Goal: Task Accomplishment & Management: Manage account settings

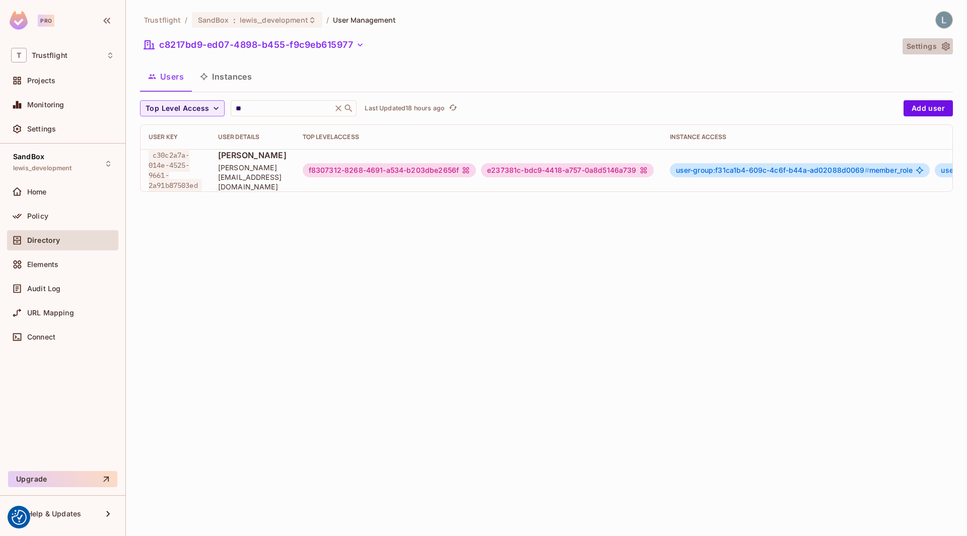
click at [950, 45] on icon "button" at bounding box center [946, 46] width 10 height 10
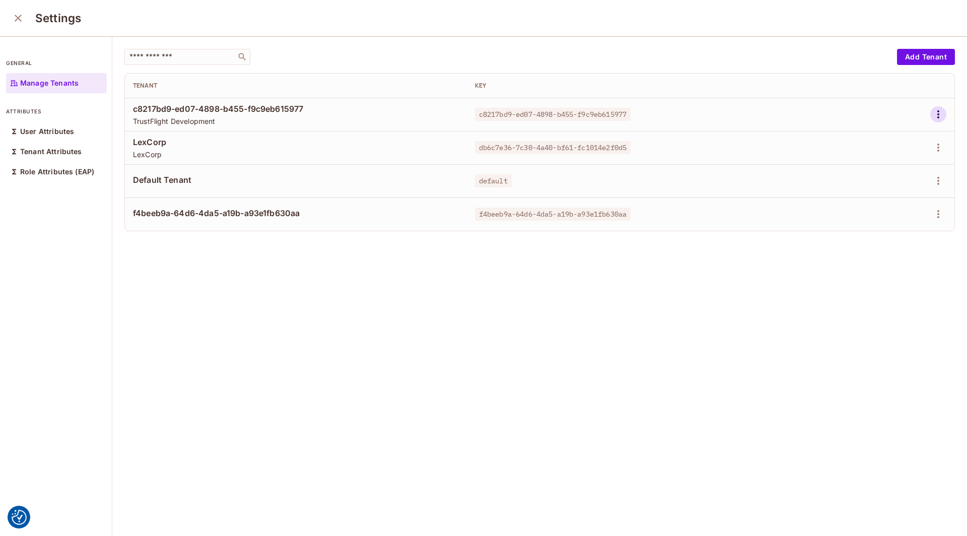
click at [934, 113] on icon "button" at bounding box center [938, 114] width 12 height 12
click at [896, 157] on div "Edit Attributes" at bounding box center [903, 159] width 50 height 10
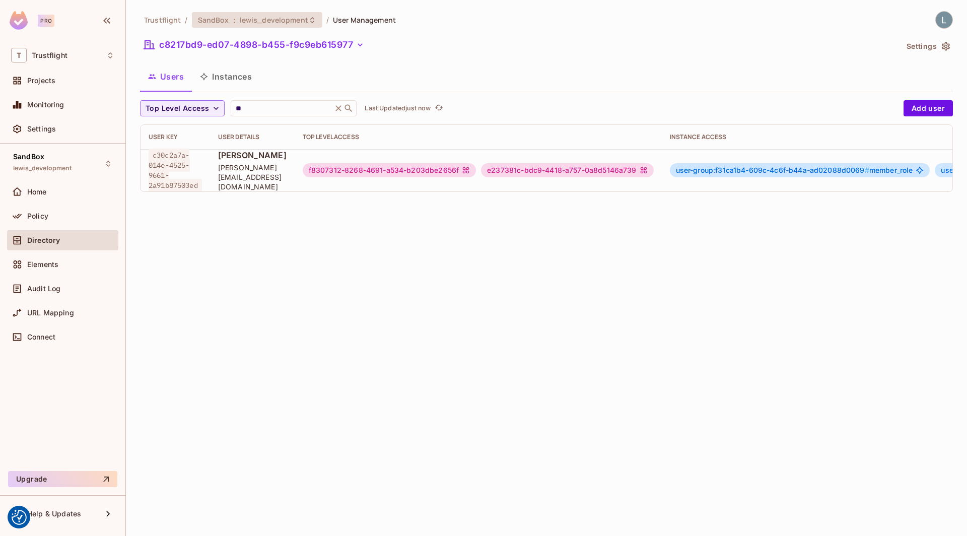
click at [279, 18] on span "lewis_development" at bounding box center [274, 20] width 68 height 10
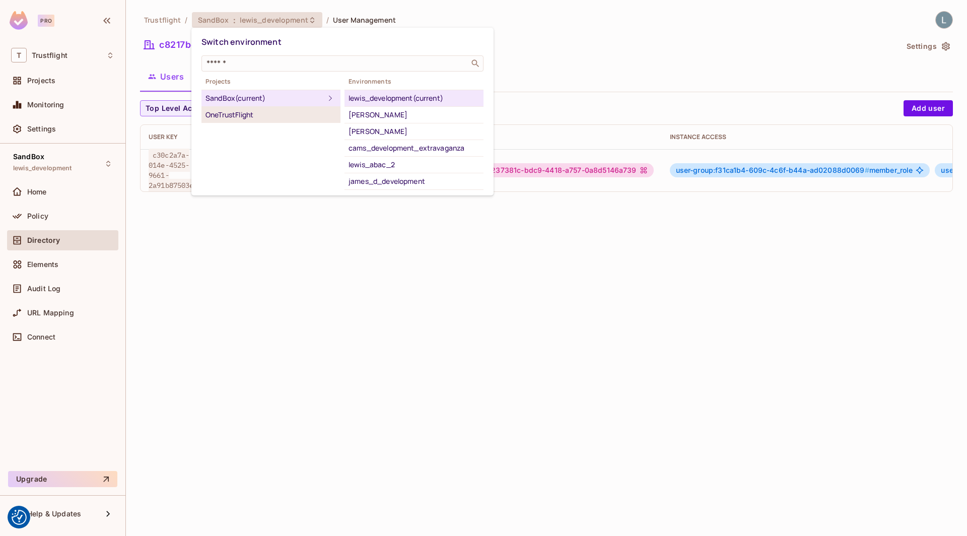
click at [249, 112] on div "OneTrustFlight" at bounding box center [270, 115] width 131 height 12
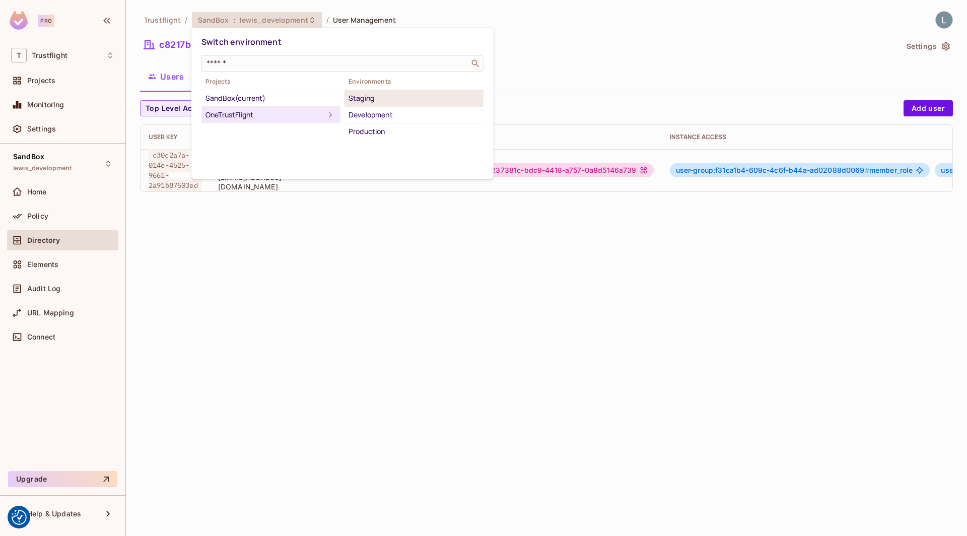
click at [370, 97] on div "Staging" at bounding box center [413, 98] width 131 height 12
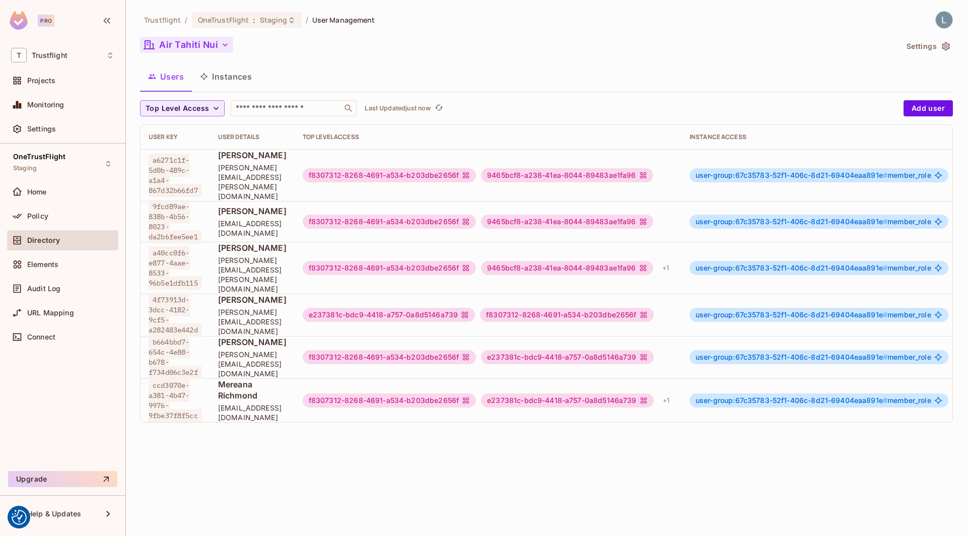
click at [197, 49] on button "Air Tahiti Nui" at bounding box center [186, 45] width 93 height 16
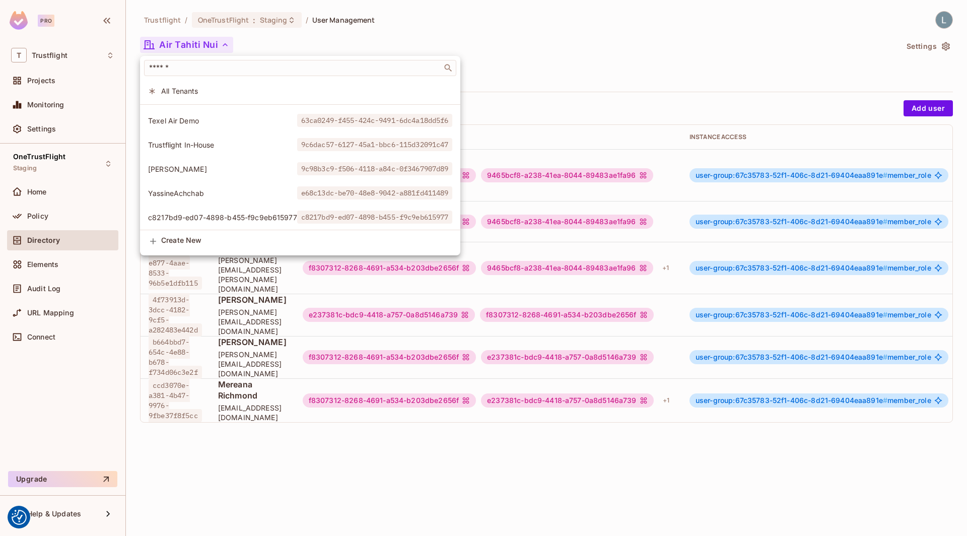
scroll to position [405, 0]
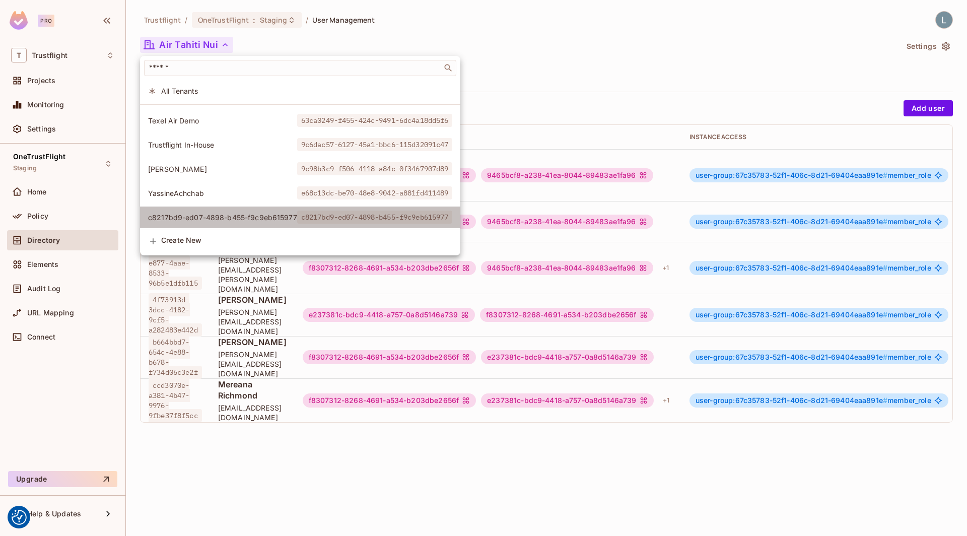
click at [342, 216] on span "c8217bd9-ed07-4898-b455-f9c9eb615977" at bounding box center [375, 216] width 156 height 13
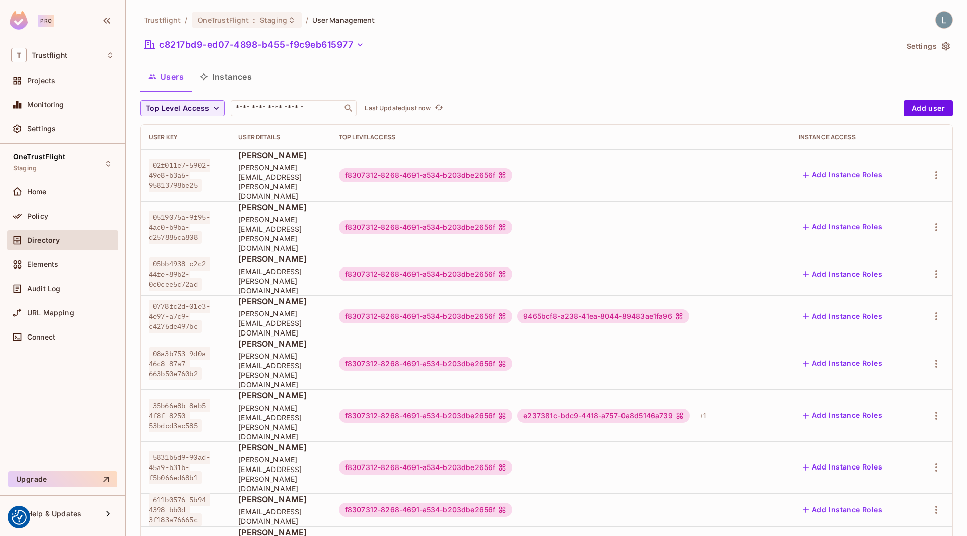
click at [951, 43] on button "Settings" at bounding box center [927, 46] width 50 height 16
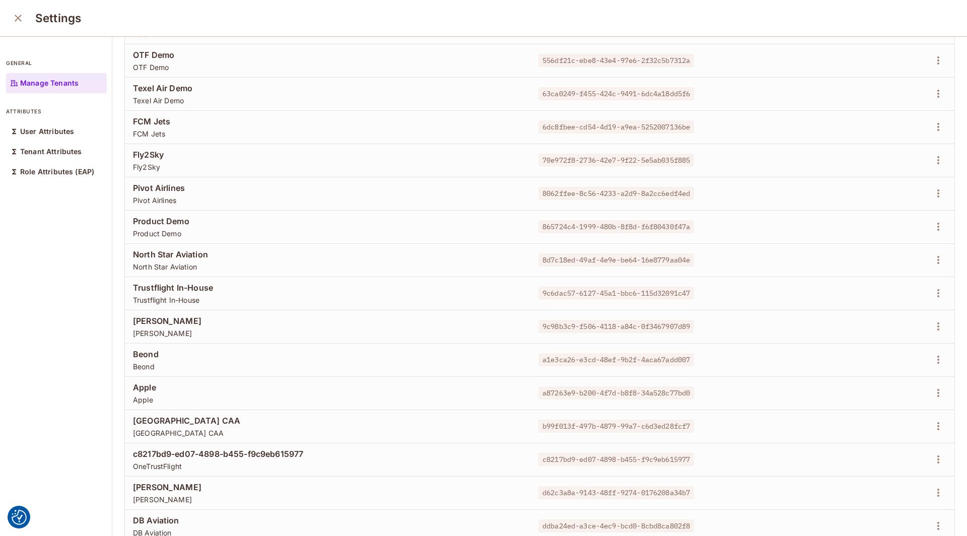
scroll to position [242, 0]
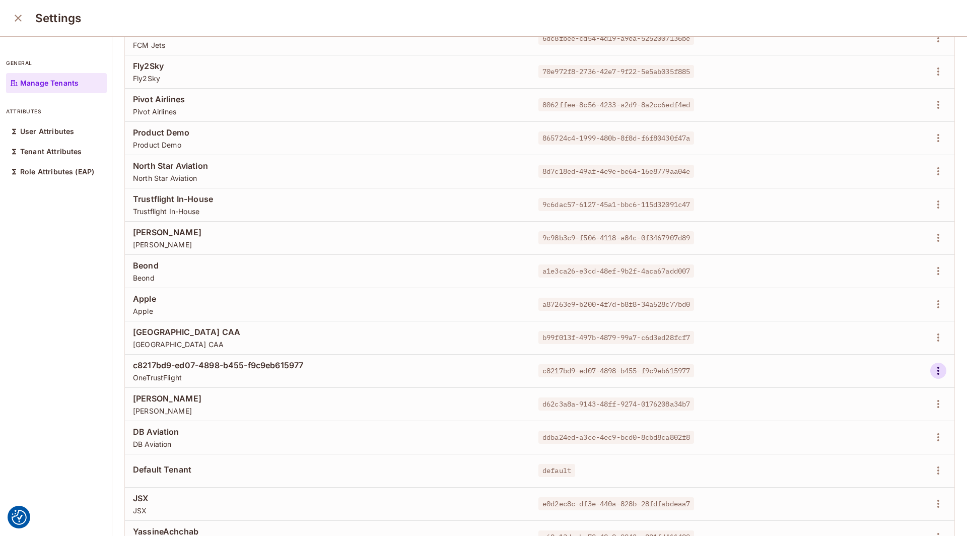
click at [931, 371] on button "button" at bounding box center [938, 371] width 16 height 16
click at [892, 416] on div "Edit Attributes" at bounding box center [903, 415] width 50 height 10
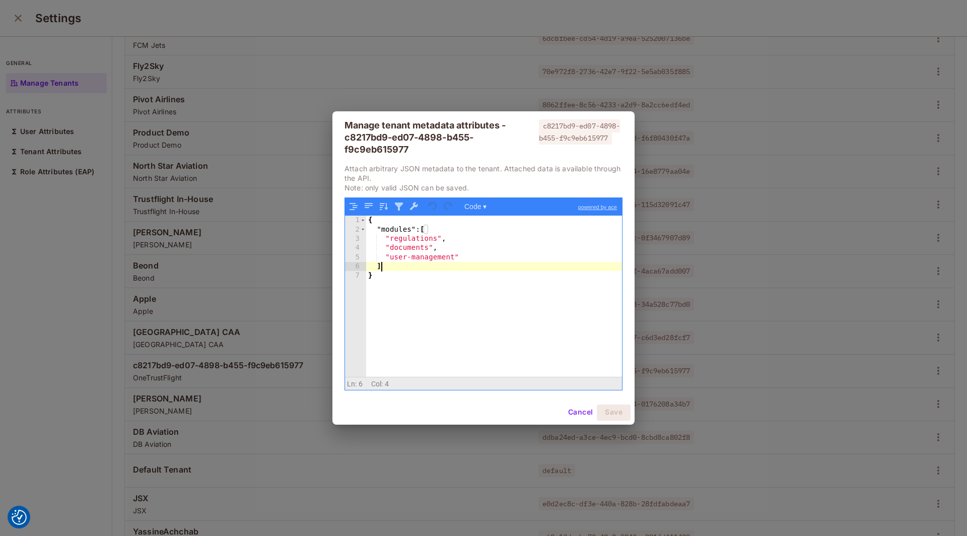
click at [414, 265] on div "{ "modules" : [ "regulations" , "documents" , "user-management" ] }" at bounding box center [494, 304] width 256 height 179
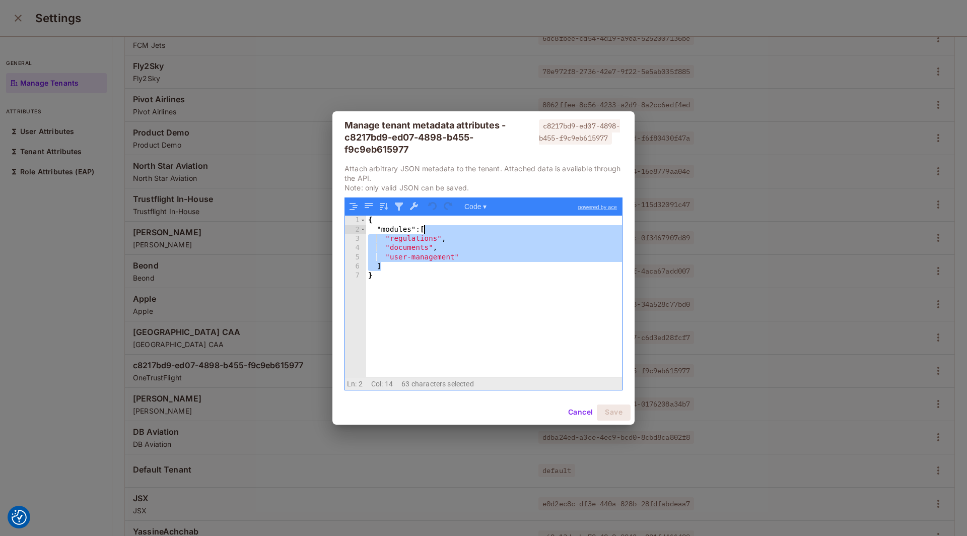
drag, startPoint x: 387, startPoint y: 267, endPoint x: 422, endPoint y: 232, distance: 49.8
click at [422, 232] on div "{ "modules" : [ "regulations" , "documents" , "user-management" ] }" at bounding box center [494, 304] width 256 height 179
click at [257, 101] on div "Manage tenant metadata attributes - c8217bd9-ed07-4898-b455-f9c9eb615977 c8217b…" at bounding box center [483, 268] width 967 height 536
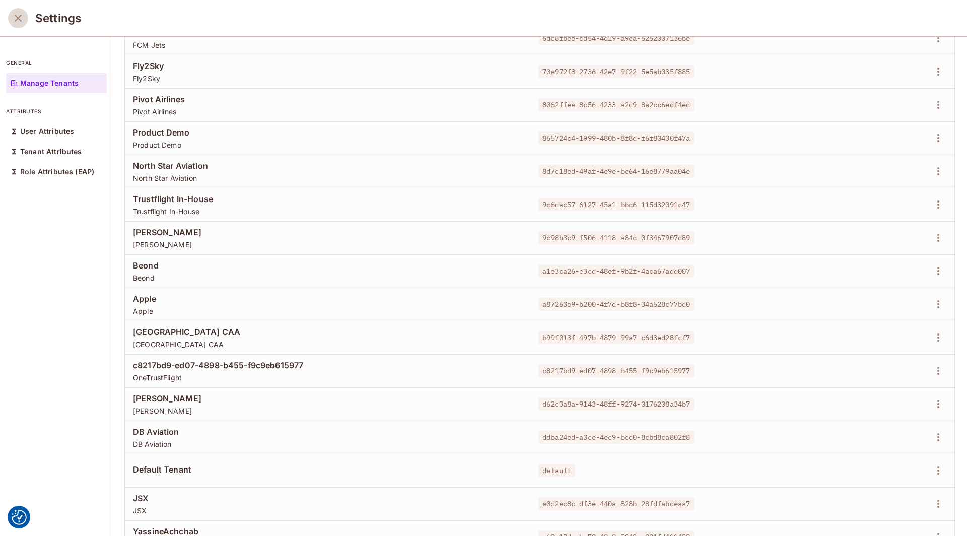
click at [22, 19] on icon "close" at bounding box center [18, 18] width 12 height 12
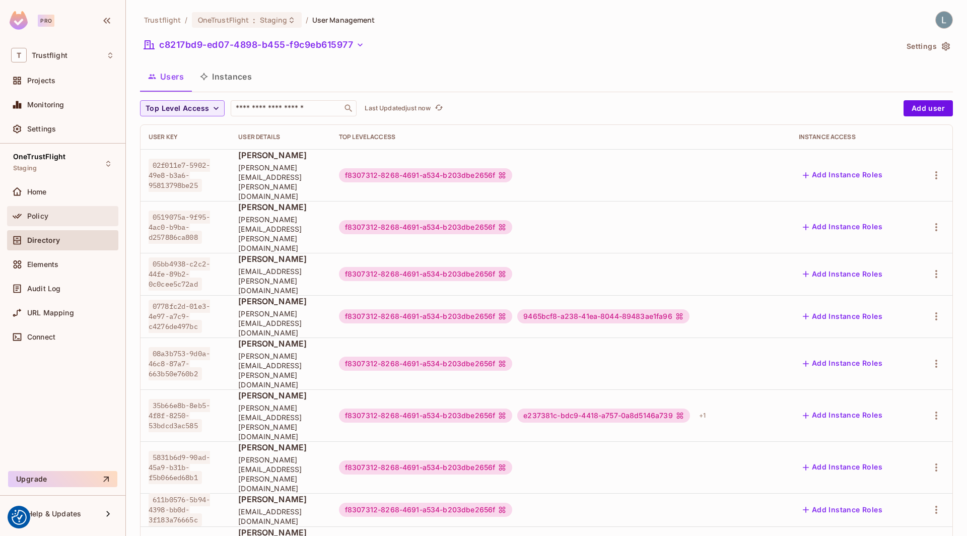
click at [55, 212] on div "Policy" at bounding box center [70, 216] width 87 height 8
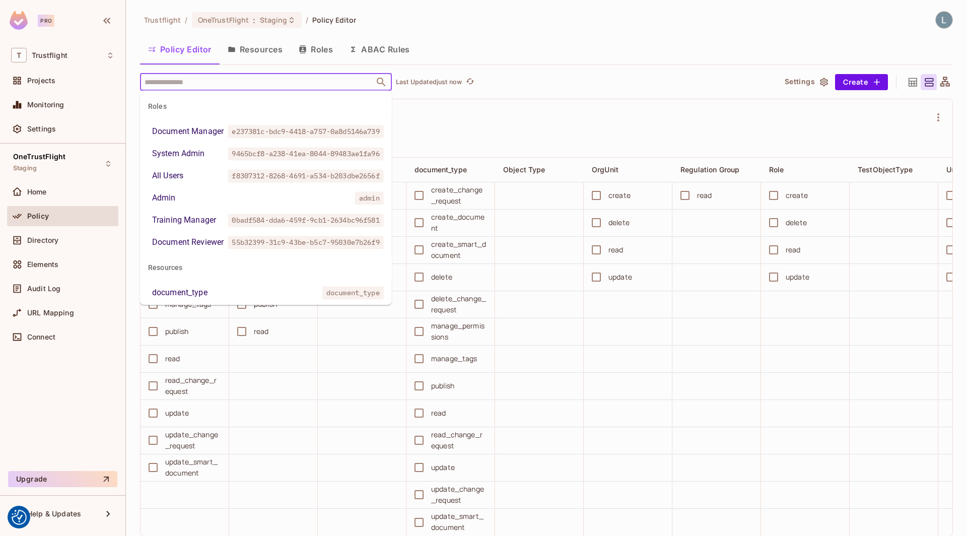
click at [257, 83] on input "text" at bounding box center [257, 82] width 230 height 18
click at [260, 126] on span "e237381c-bdc9-4418-a757-0a8d5146a739" at bounding box center [306, 131] width 156 height 13
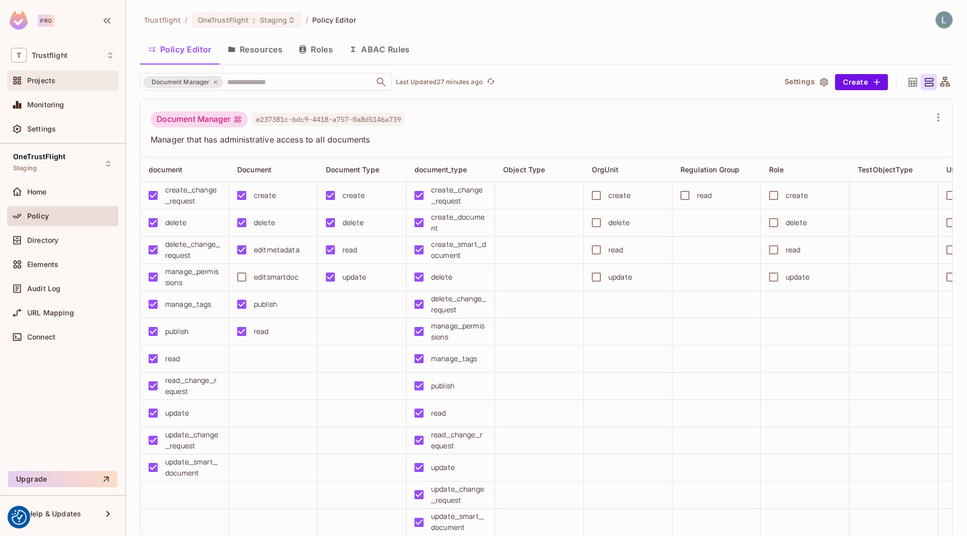
click at [58, 86] on div "Projects" at bounding box center [62, 81] width 103 height 12
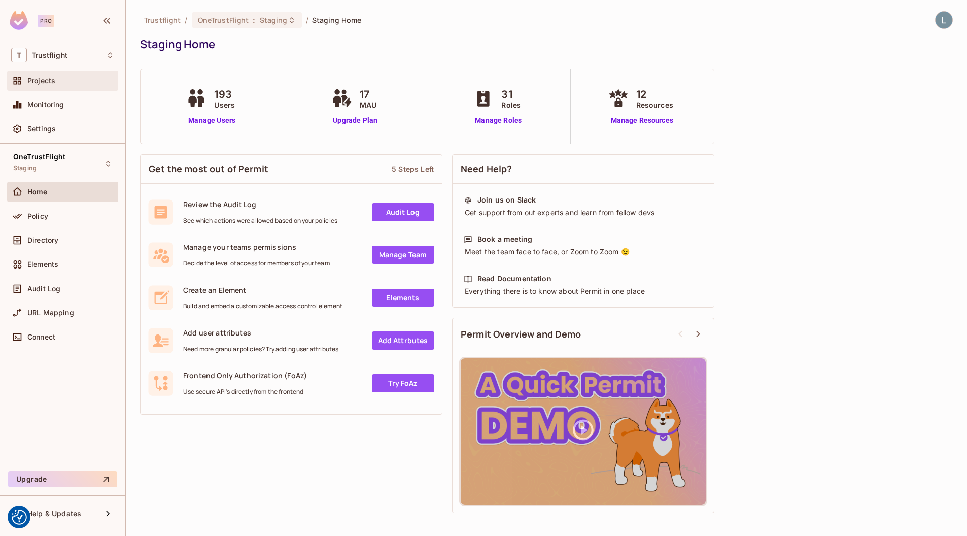
click at [74, 75] on div "Projects" at bounding box center [62, 81] width 103 height 12
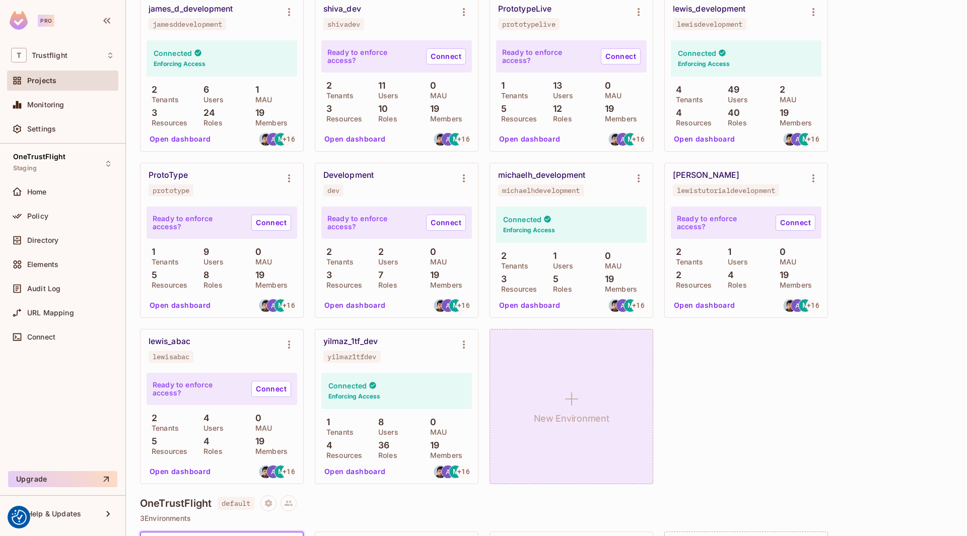
scroll to position [307, 0]
click at [570, 395] on icon at bounding box center [571, 397] width 13 height 13
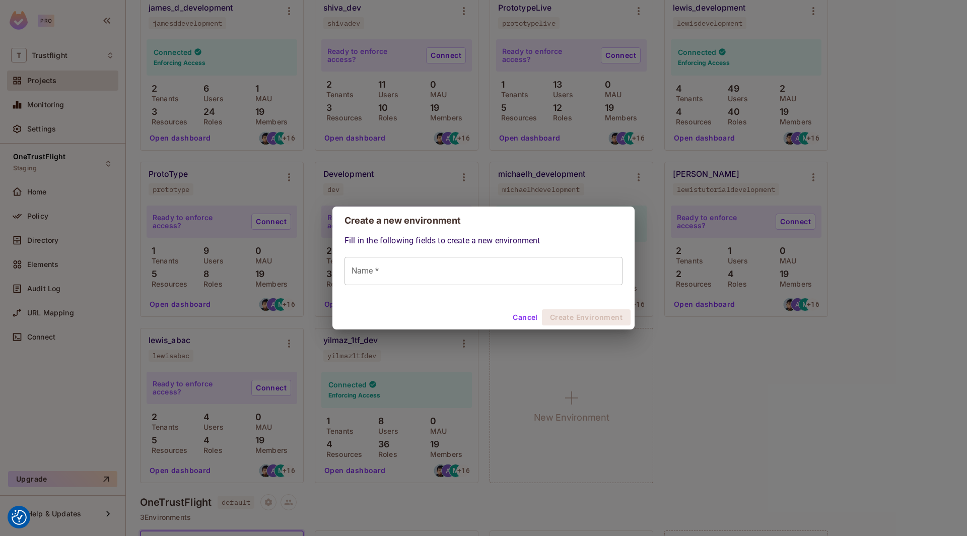
click at [444, 274] on input "Name *" at bounding box center [483, 271] width 278 height 28
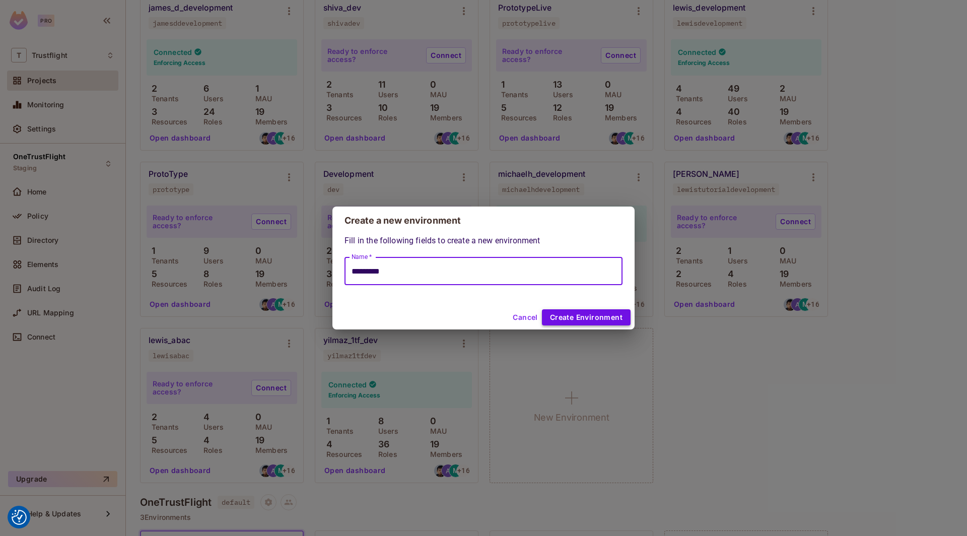
type input "*********"
click at [583, 313] on button "Create Environment" at bounding box center [586, 317] width 89 height 16
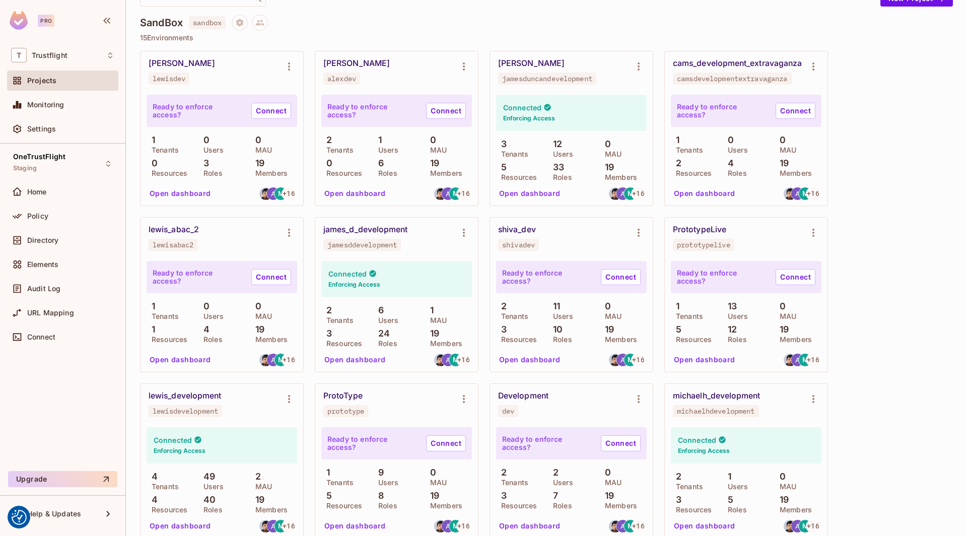
scroll to position [77, 0]
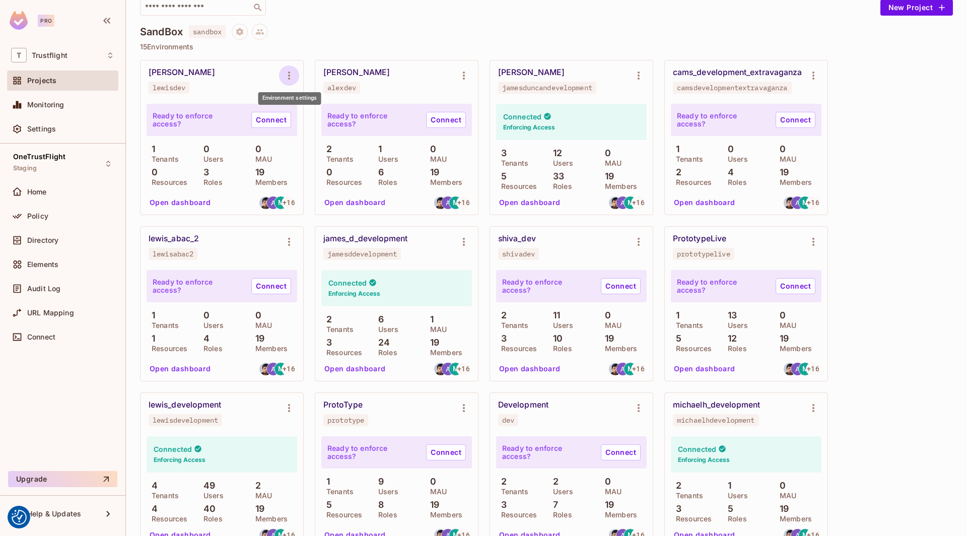
click at [289, 78] on icon "Environment settings" at bounding box center [289, 75] width 2 height 8
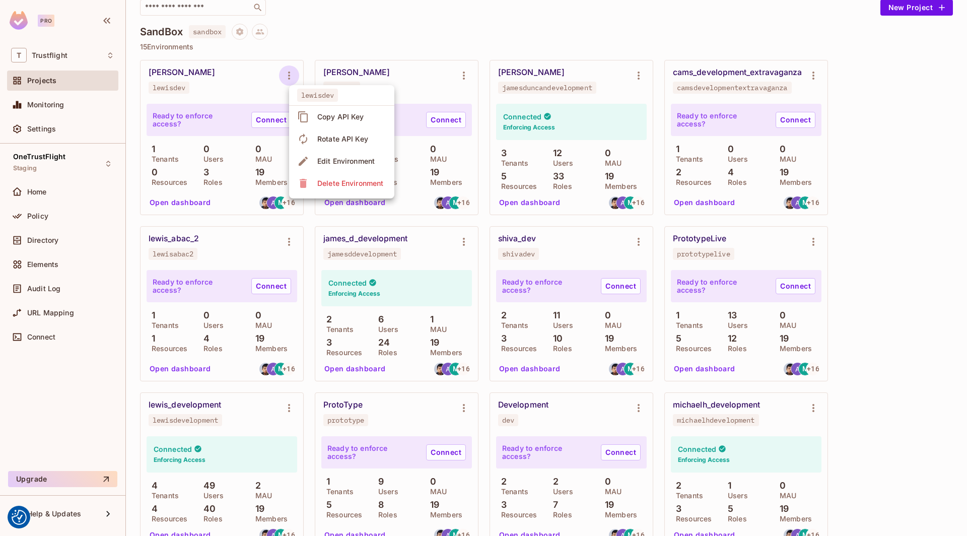
click at [334, 119] on div "Copy API Key" at bounding box center [340, 117] width 47 height 10
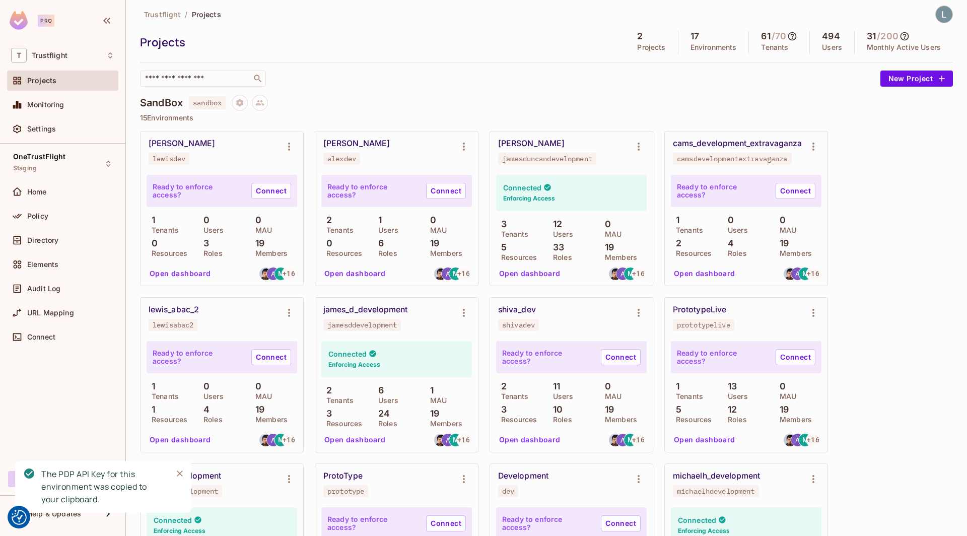
scroll to position [1, 0]
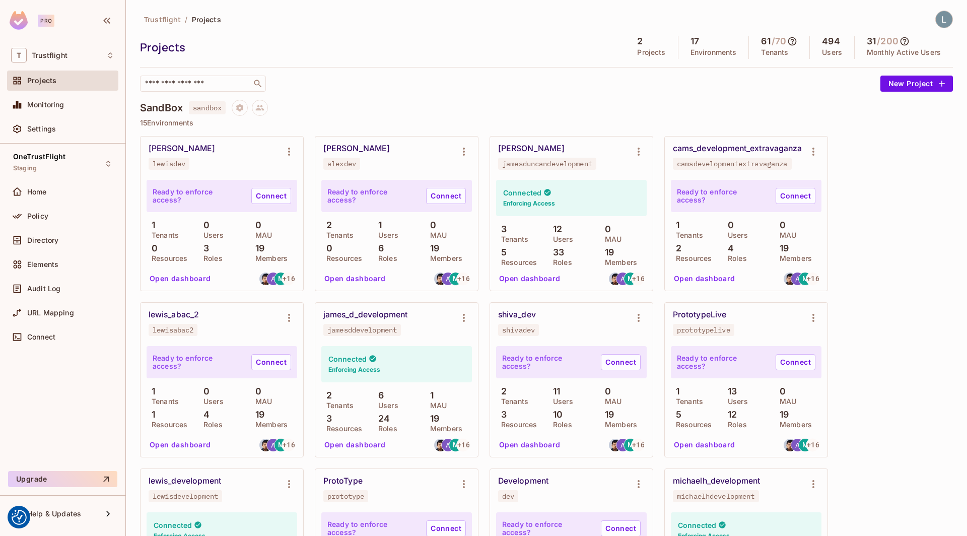
click at [178, 280] on button "Open dashboard" at bounding box center [180, 278] width 69 height 16
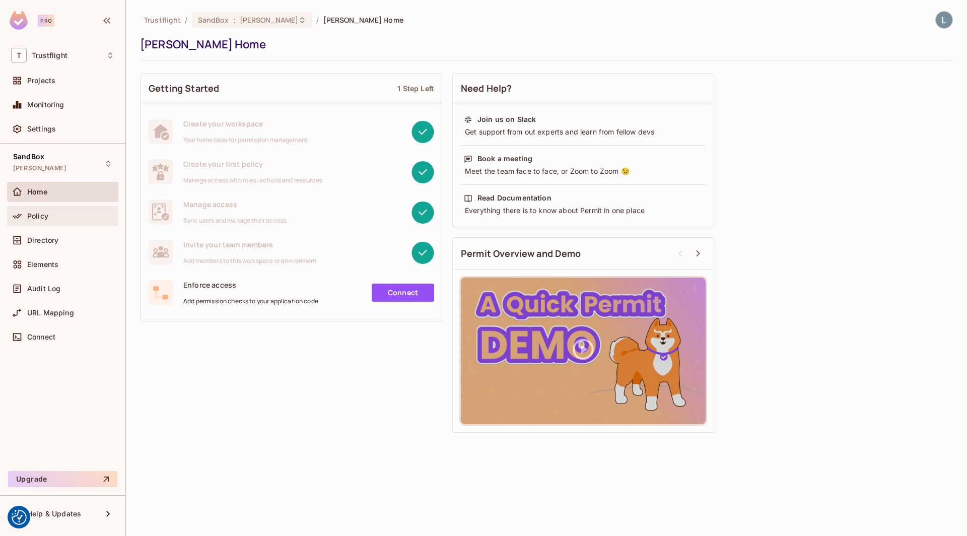
click at [44, 217] on span "Policy" at bounding box center [37, 216] width 21 height 8
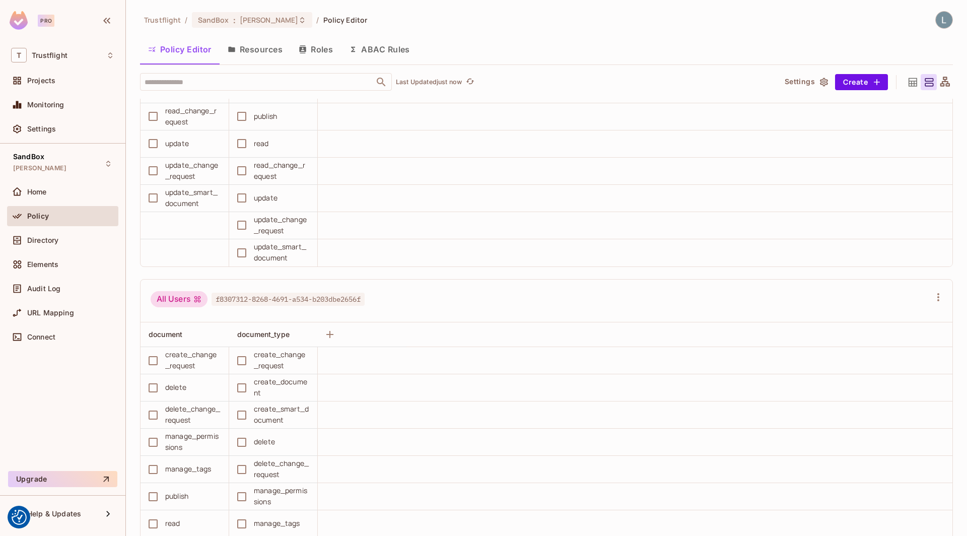
scroll to position [303, 0]
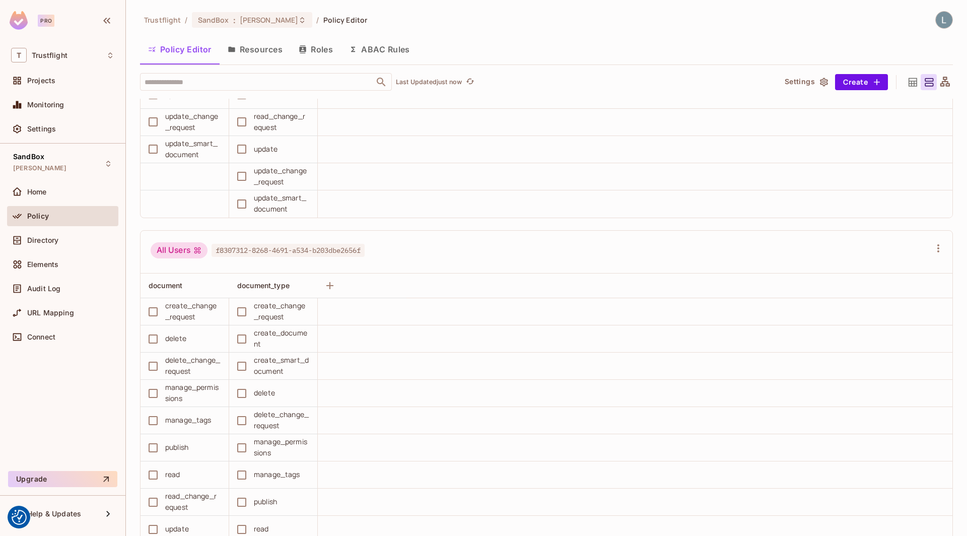
click at [372, 52] on button "ABAC Rules" at bounding box center [379, 49] width 77 height 25
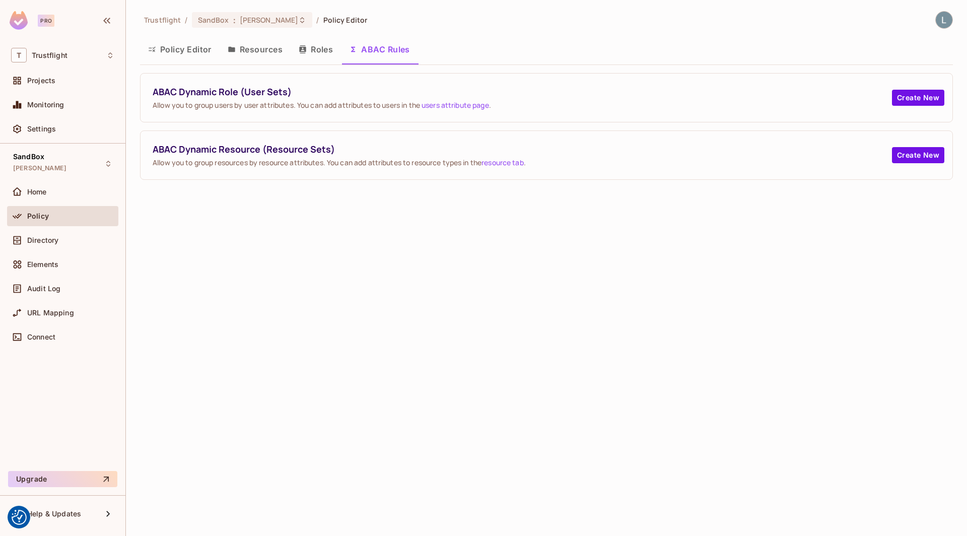
click at [197, 50] on button "Policy Editor" at bounding box center [180, 49] width 80 height 25
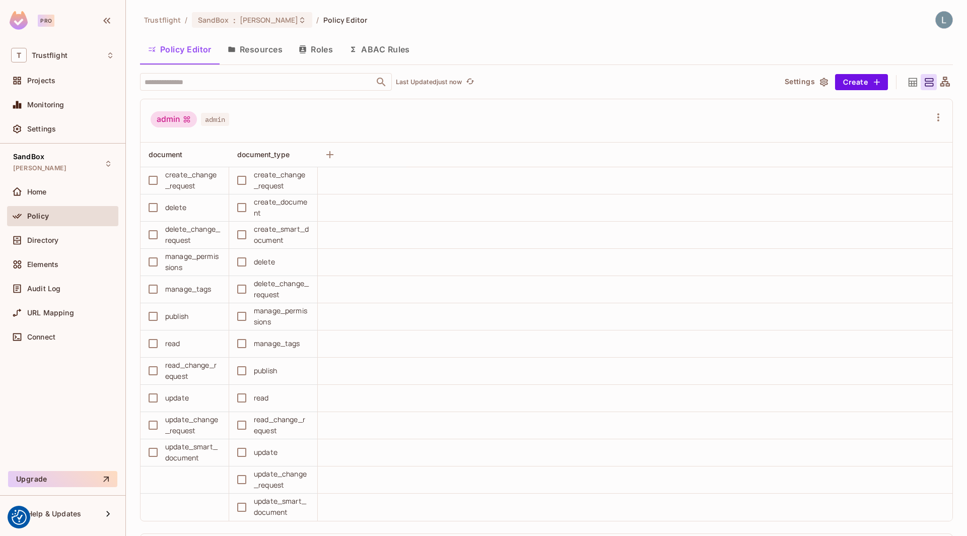
click at [381, 51] on button "ABAC Rules" at bounding box center [379, 49] width 77 height 25
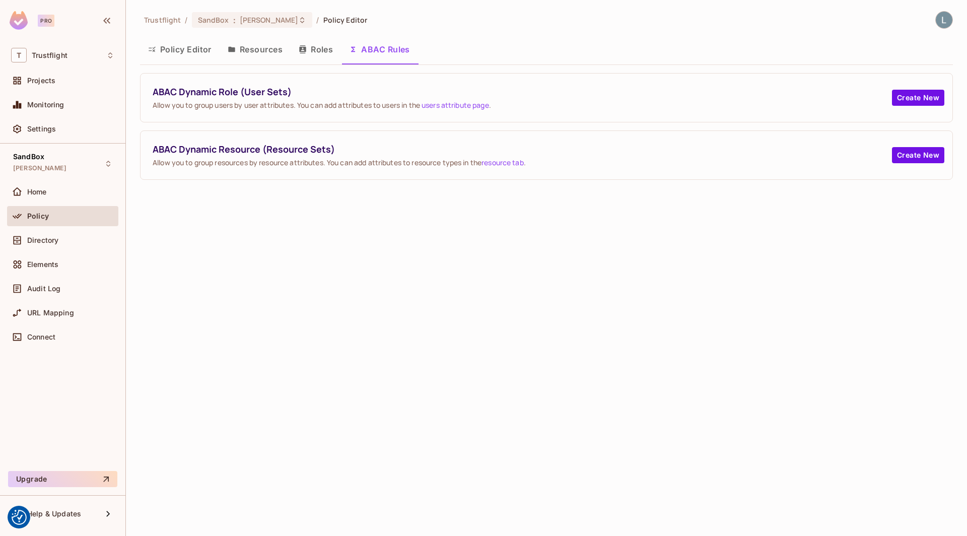
click at [188, 54] on button "Policy Editor" at bounding box center [180, 49] width 80 height 25
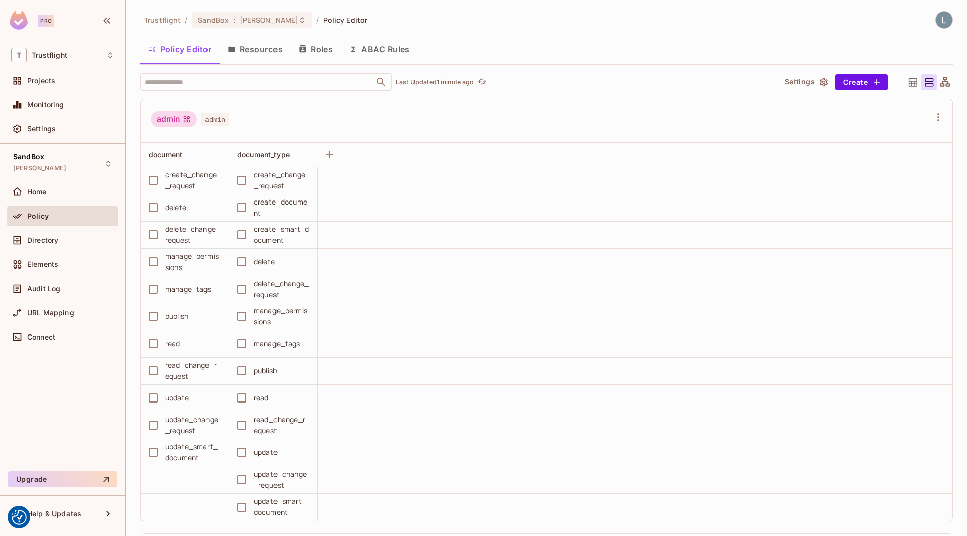
click at [390, 59] on button "ABAC Rules" at bounding box center [379, 49] width 77 height 25
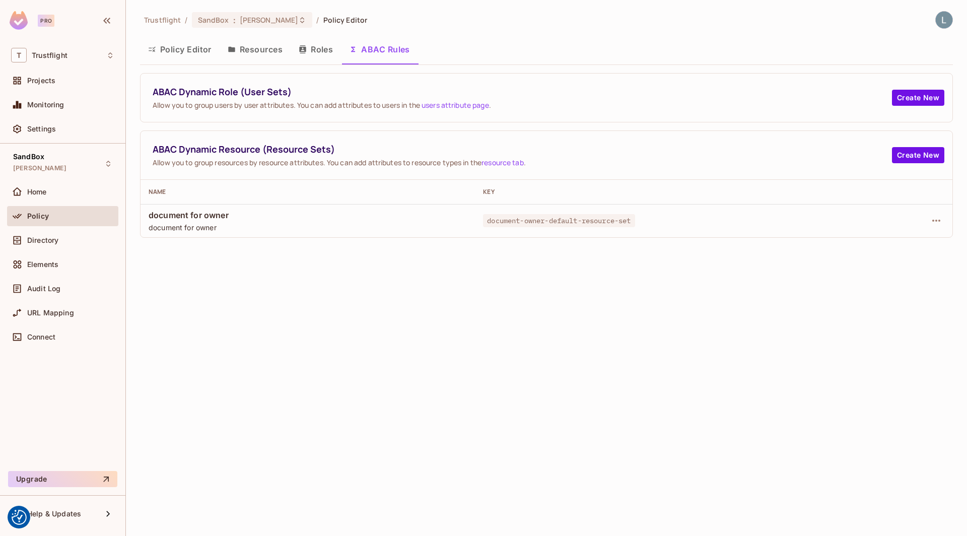
click at [273, 50] on button "Resources" at bounding box center [255, 49] width 71 height 25
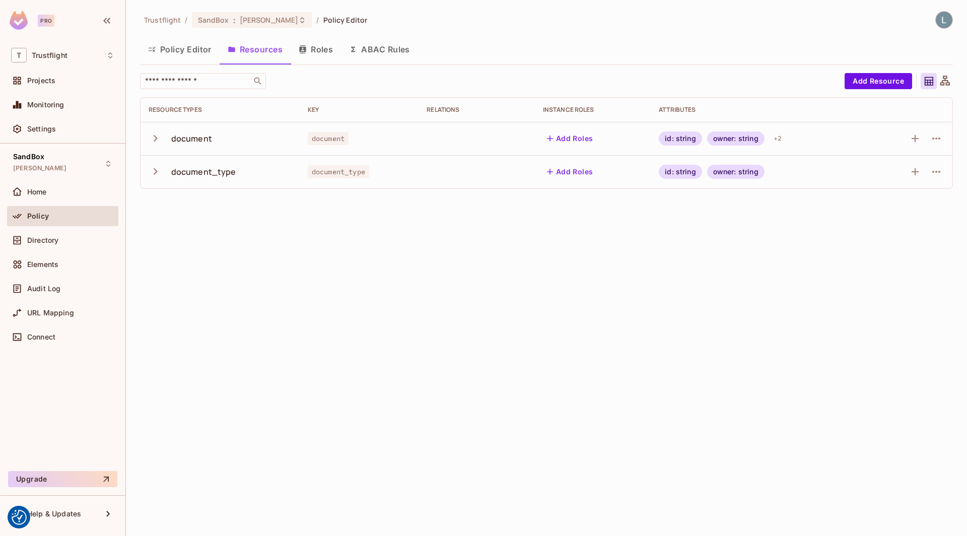
click at [241, 240] on div "Trustflight / SandBox : lewis_dev / Policy Editor Policy Editor Resources Roles…" at bounding box center [546, 268] width 841 height 536
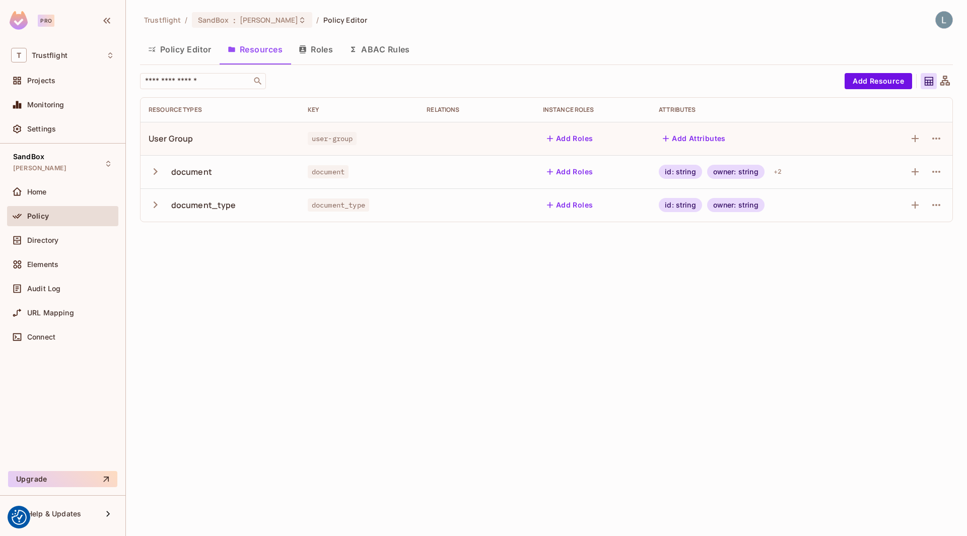
click at [383, 52] on button "ABAC Rules" at bounding box center [379, 49] width 77 height 25
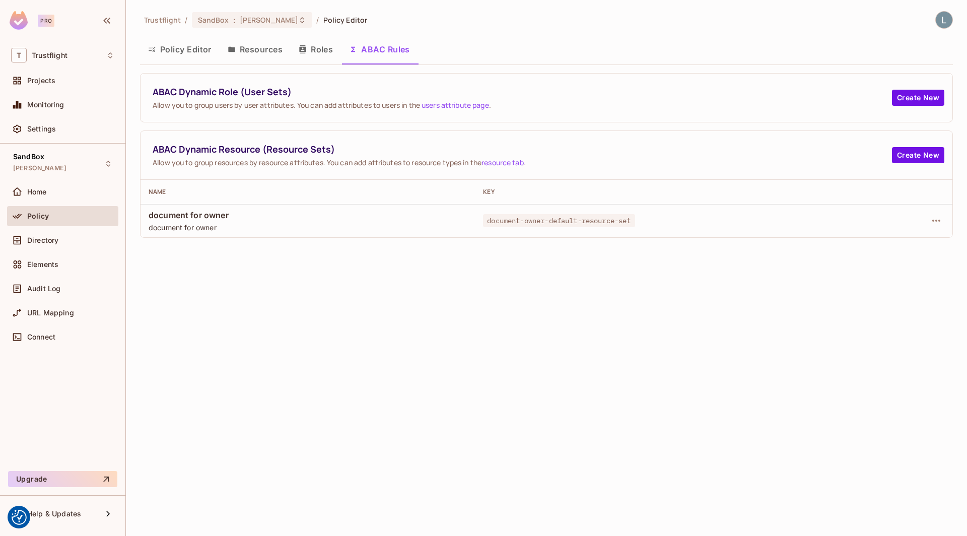
click at [256, 49] on button "Resources" at bounding box center [255, 49] width 71 height 25
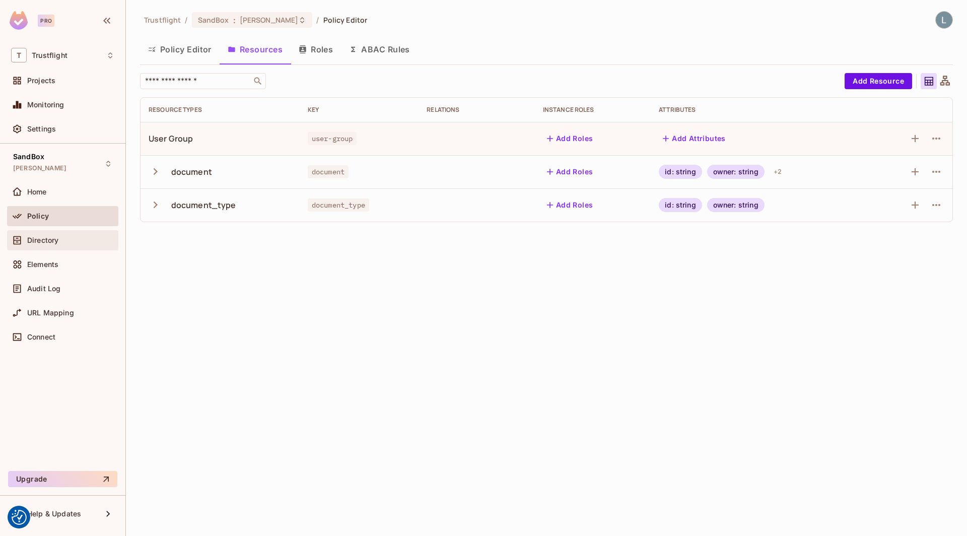
click at [48, 241] on span "Directory" at bounding box center [42, 240] width 31 height 8
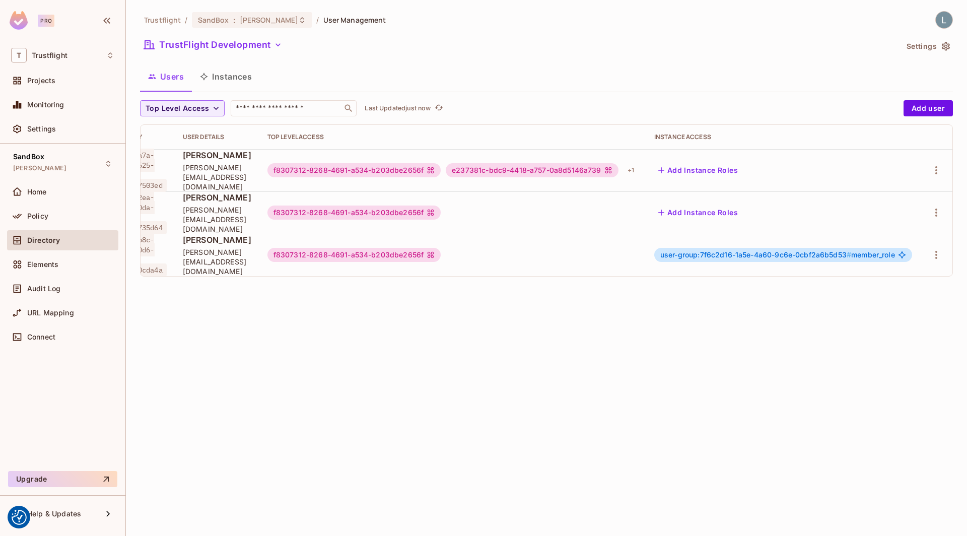
scroll to position [0, 67]
click at [771, 282] on div "Trustflight / SandBox : lewis_dev / User Management TrustFlight Development Set…" at bounding box center [546, 268] width 841 height 536
drag, startPoint x: 845, startPoint y: 245, endPoint x: 699, endPoint y: 245, distance: 146.0
click at [699, 250] on span "user-group:7f6c2d16-1a5e-4a60-9c6e-0cbf2a6b5d53 #" at bounding box center [755, 254] width 191 height 9
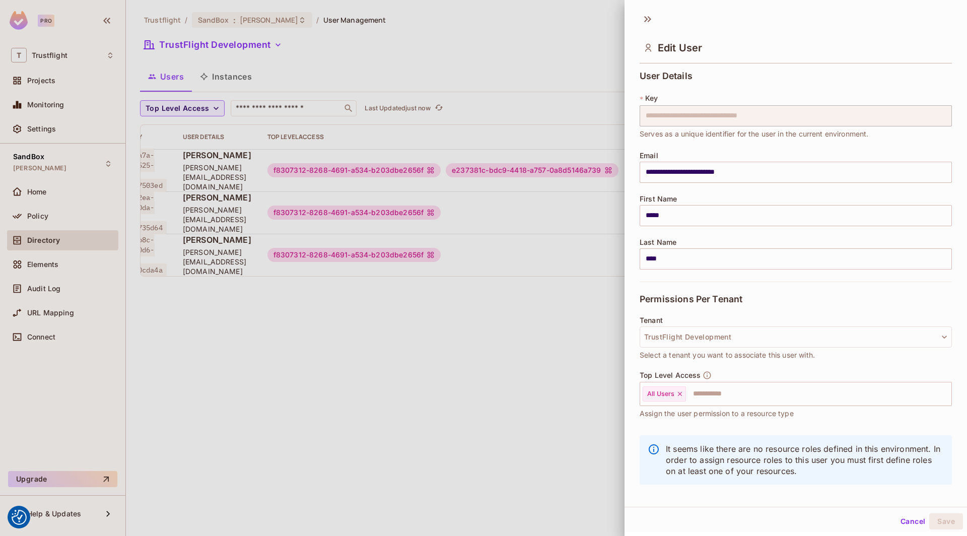
click at [568, 313] on div at bounding box center [483, 268] width 967 height 536
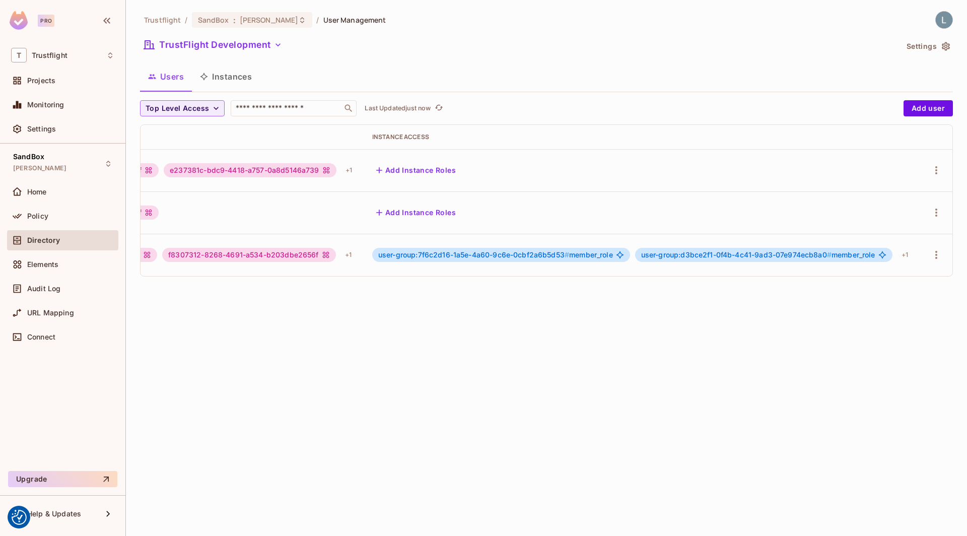
scroll to position [0, 352]
click at [815, 248] on div "user-group:d3bce2f1-0f4b-4c41-9ad3-07e974ecb8a0 # member_role" at bounding box center [763, 255] width 257 height 14
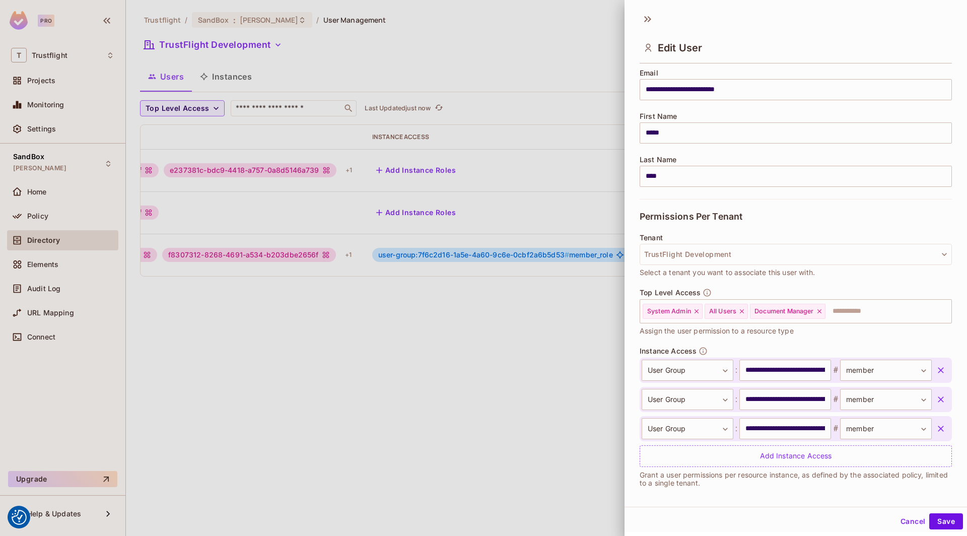
scroll to position [86, 0]
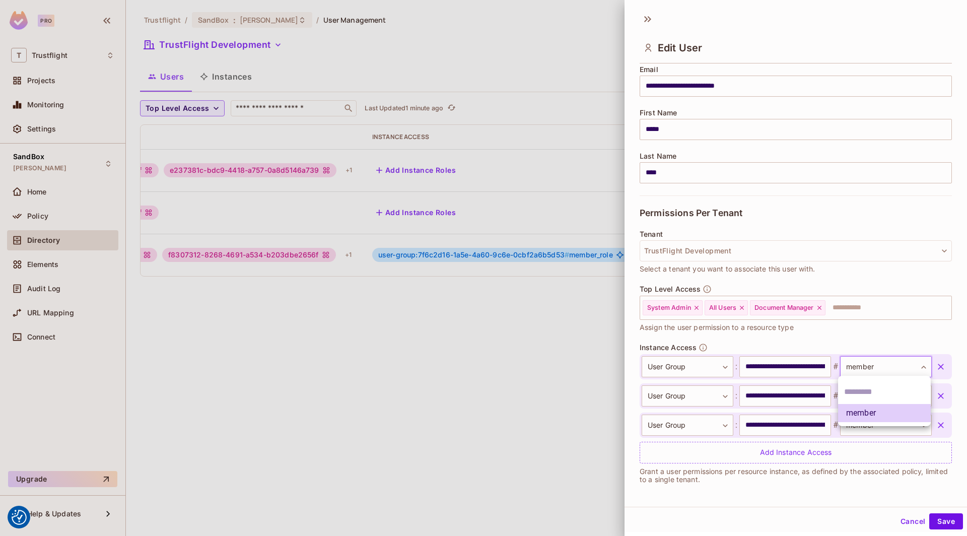
click at [926, 364] on body "We use cookies to enhance your browsing experience, serve personalized ads or c…" at bounding box center [483, 268] width 967 height 536
click at [926, 364] on div at bounding box center [483, 268] width 967 height 536
click at [891, 395] on body "We use cookies to enhance your browsing experience, serve personalized ads or c…" at bounding box center [483, 268] width 967 height 536
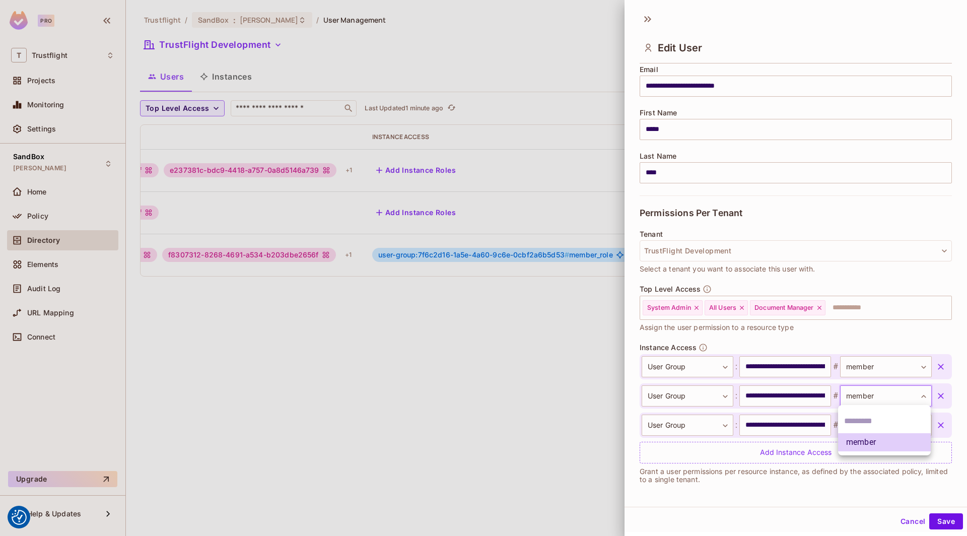
click at [891, 395] on div at bounding box center [483, 268] width 967 height 536
click at [467, 342] on div at bounding box center [483, 268] width 967 height 536
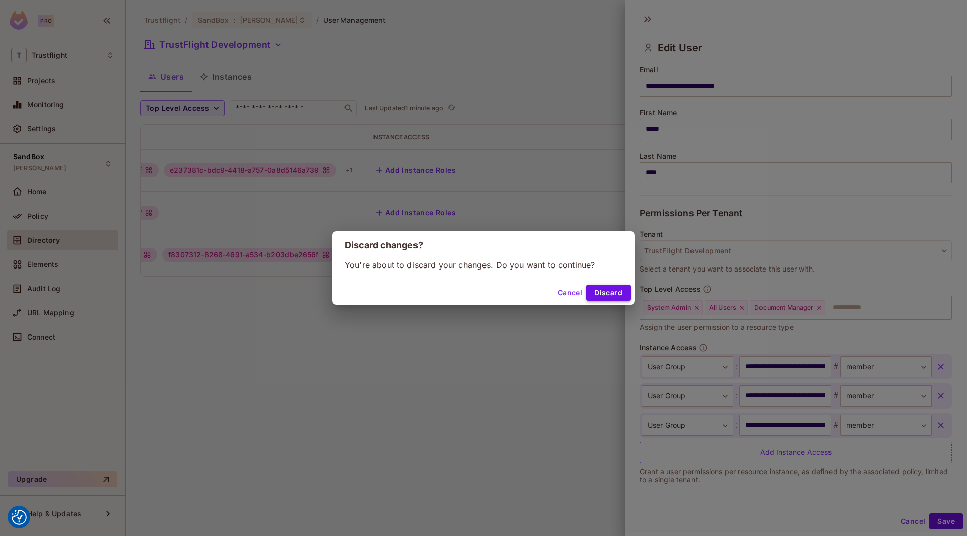
click at [601, 290] on button "Discard" at bounding box center [608, 292] width 44 height 16
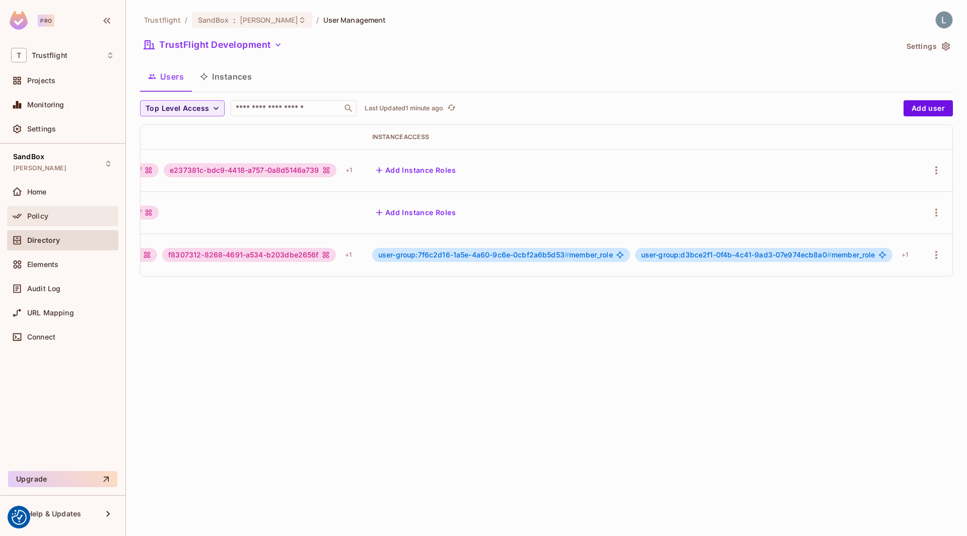
click at [56, 212] on div "Policy" at bounding box center [70, 216] width 87 height 8
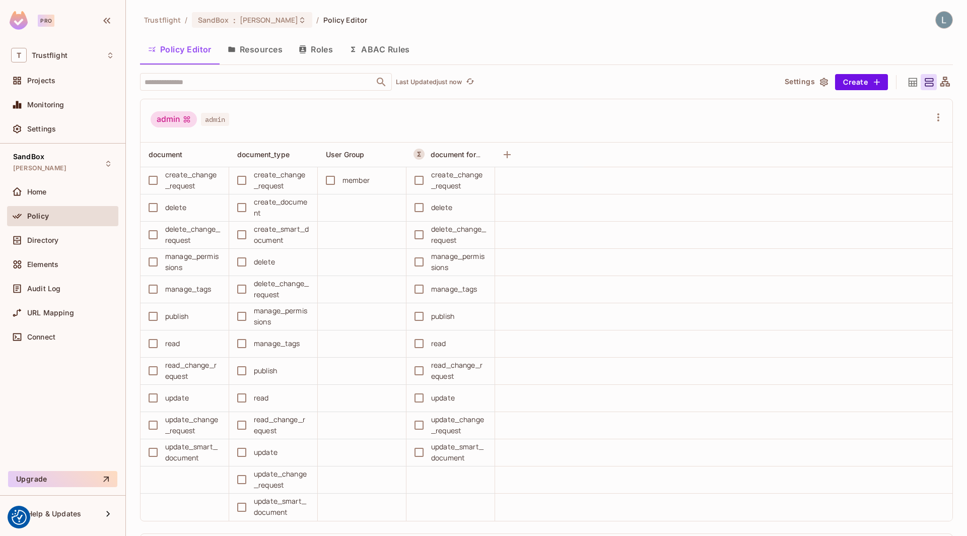
click at [339, 47] on button "Roles" at bounding box center [316, 49] width 50 height 25
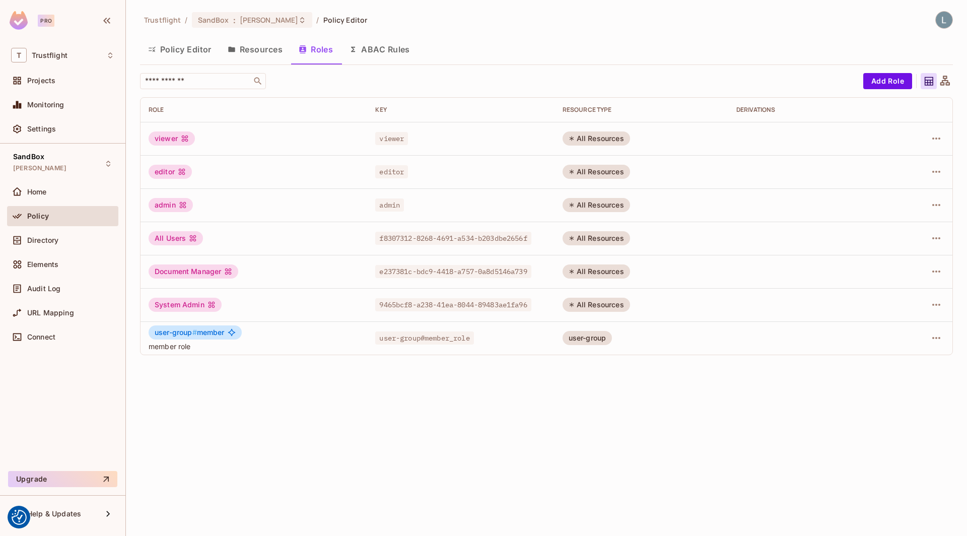
click at [342, 340] on div "user-group # member member role" at bounding box center [254, 338] width 210 height 26
click at [176, 331] on span "user-group #" at bounding box center [176, 332] width 42 height 9
drag, startPoint x: 290, startPoint y: 326, endPoint x: 355, endPoint y: 324, distance: 65.5
click at [291, 327] on div "user-group # member member role" at bounding box center [254, 338] width 210 height 26
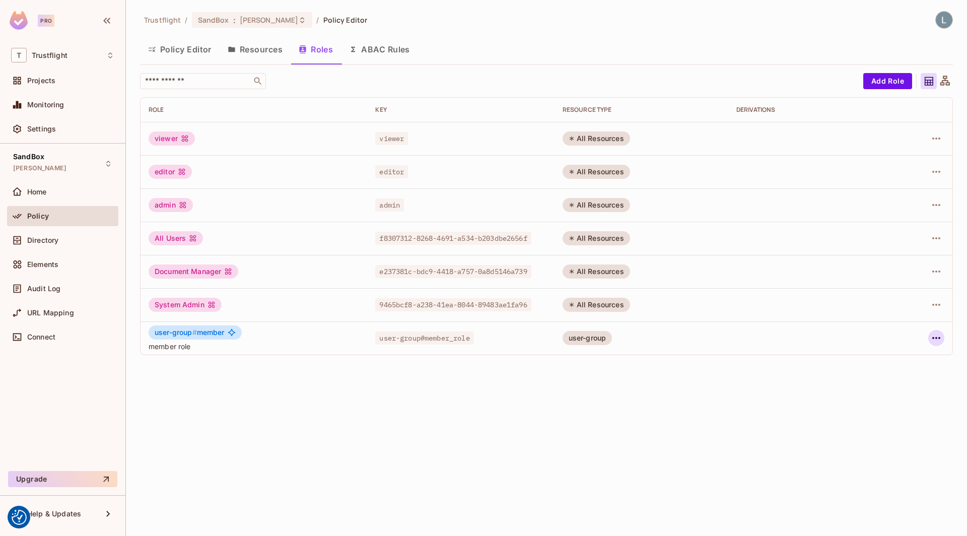
click at [934, 336] on icon "button" at bounding box center [936, 338] width 12 height 12
click at [896, 355] on div "Edit Role" at bounding box center [891, 360] width 30 height 10
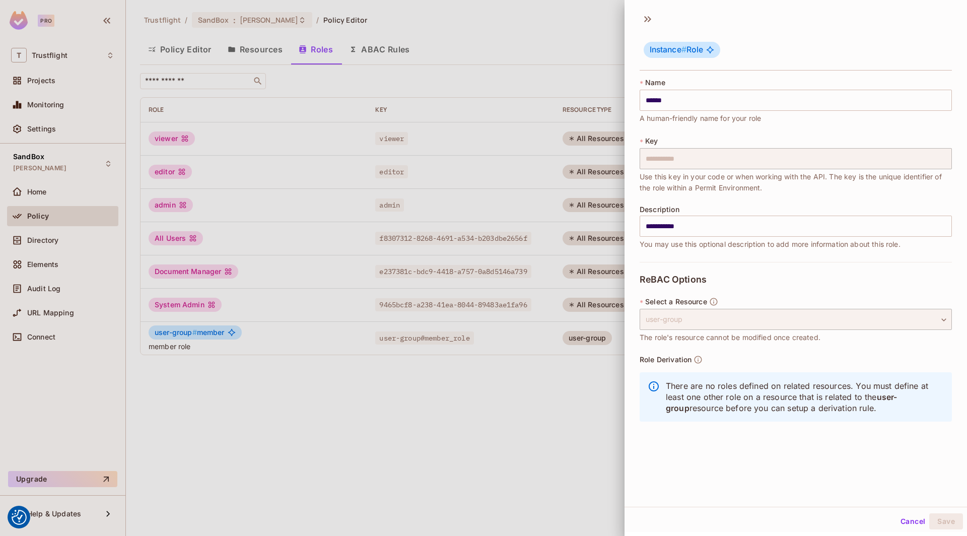
click at [330, 155] on div at bounding box center [483, 268] width 967 height 536
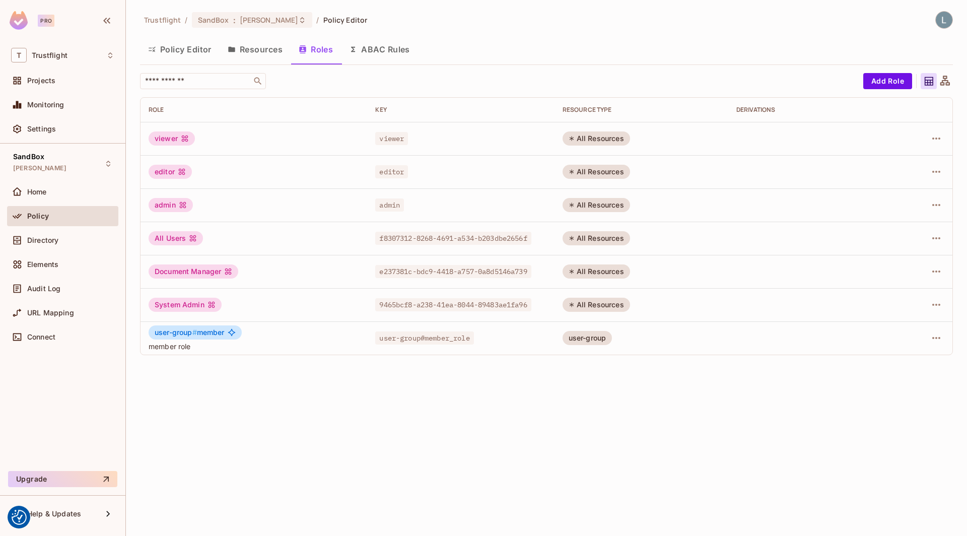
click at [381, 48] on button "ABAC Rules" at bounding box center [379, 49] width 77 height 25
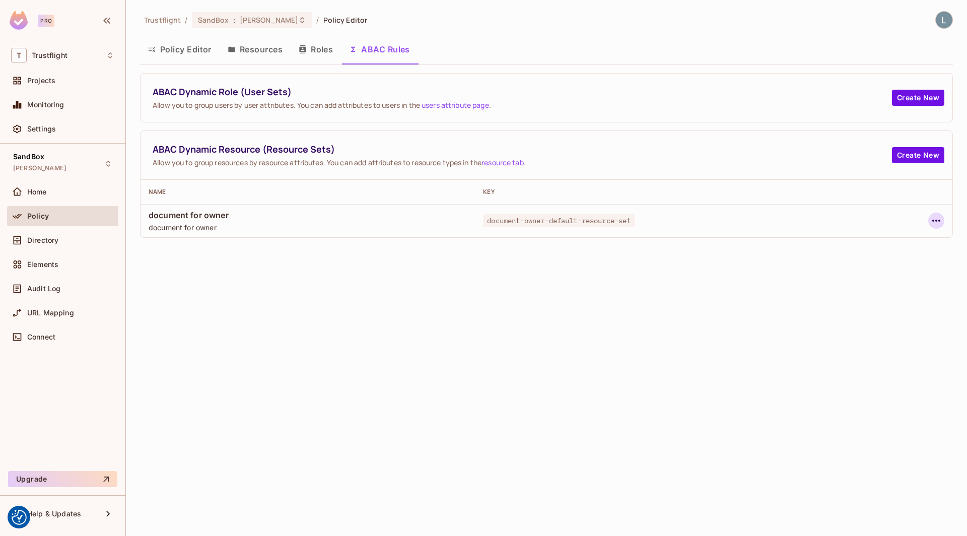
click at [929, 218] on button "button" at bounding box center [936, 220] width 16 height 16
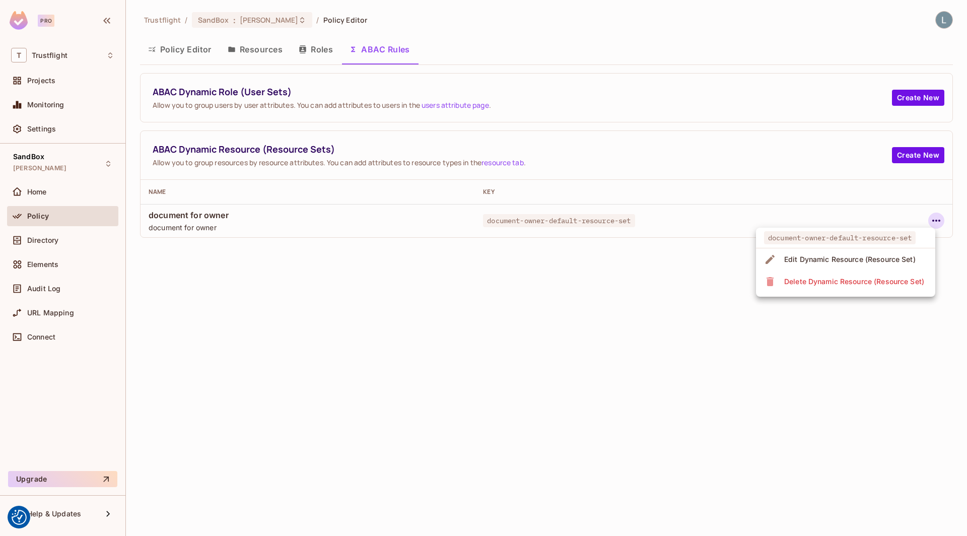
click at [809, 257] on div "Edit Dynamic Resource (Resource Set)" at bounding box center [849, 259] width 131 height 10
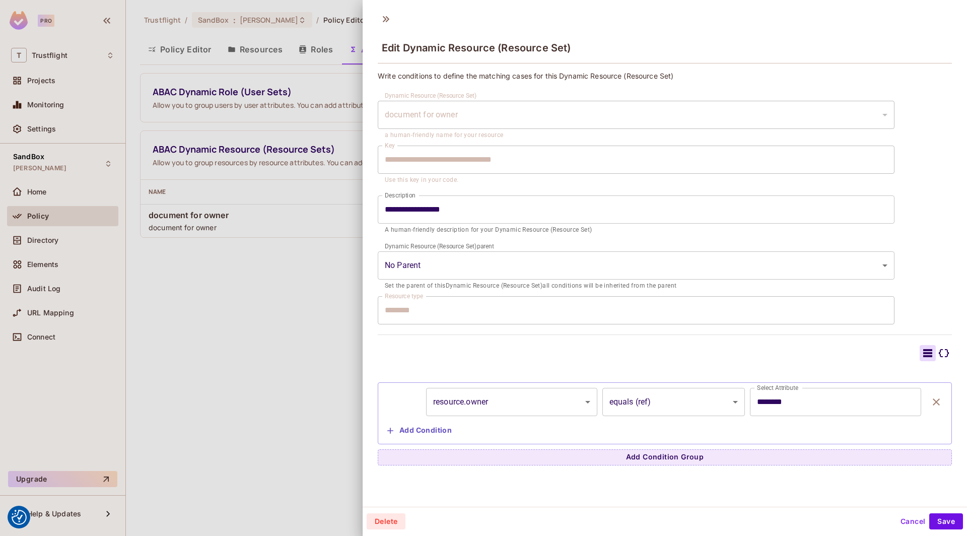
click at [946, 354] on icon at bounding box center [943, 353] width 12 height 12
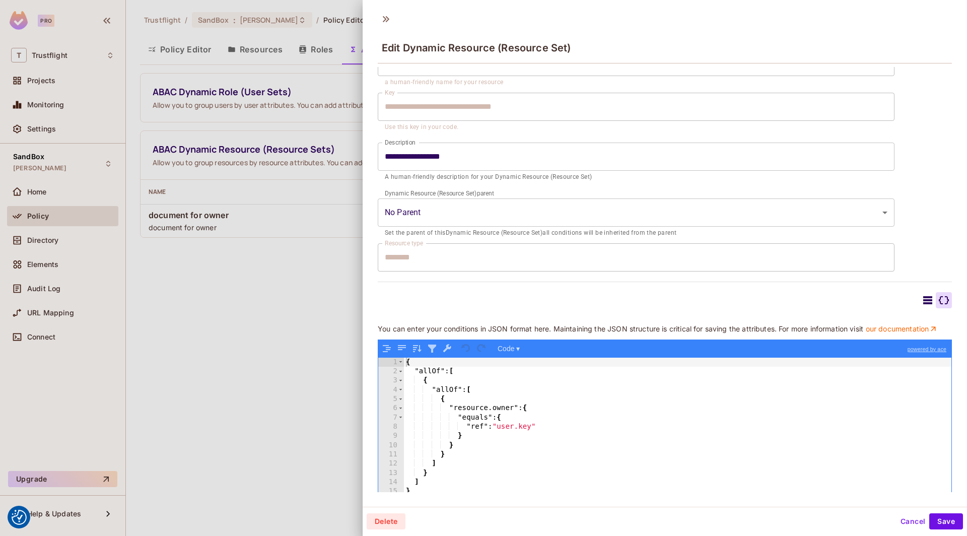
scroll to position [56, 0]
